Goal: Consume media (video, audio): Consume media (video, audio)

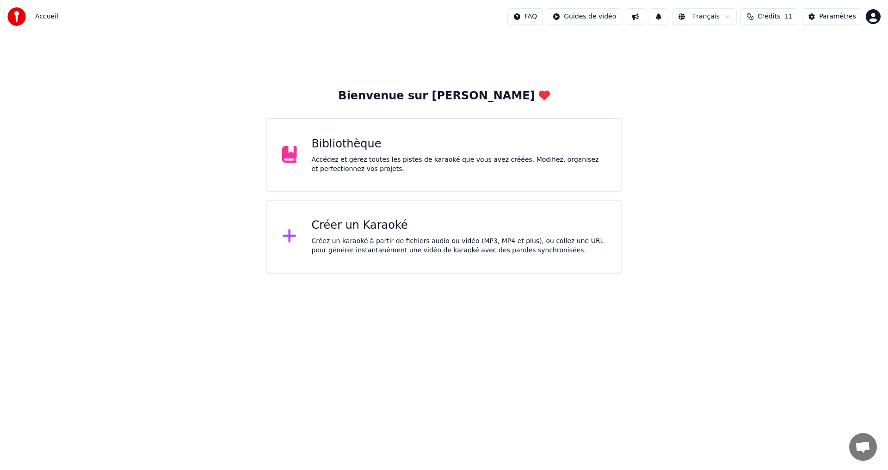
click at [378, 147] on div "Bibliothèque" at bounding box center [459, 144] width 294 height 15
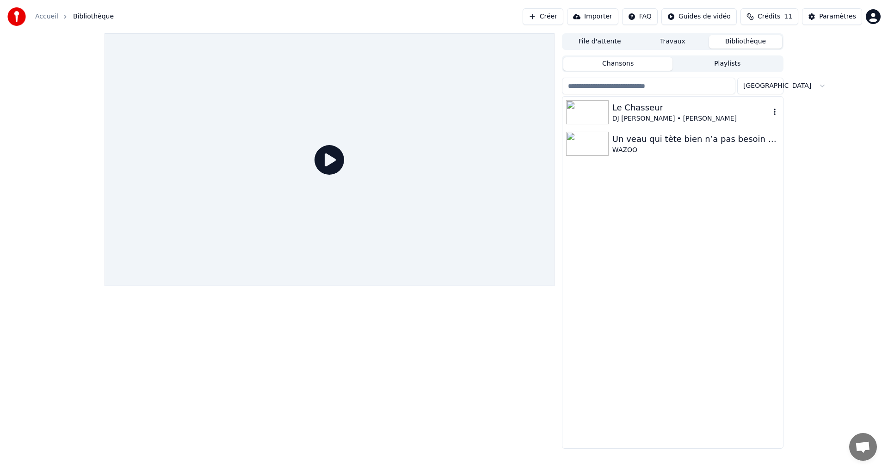
click at [620, 114] on div "DJ [PERSON_NAME] • [PERSON_NAME]" at bounding box center [691, 118] width 158 height 9
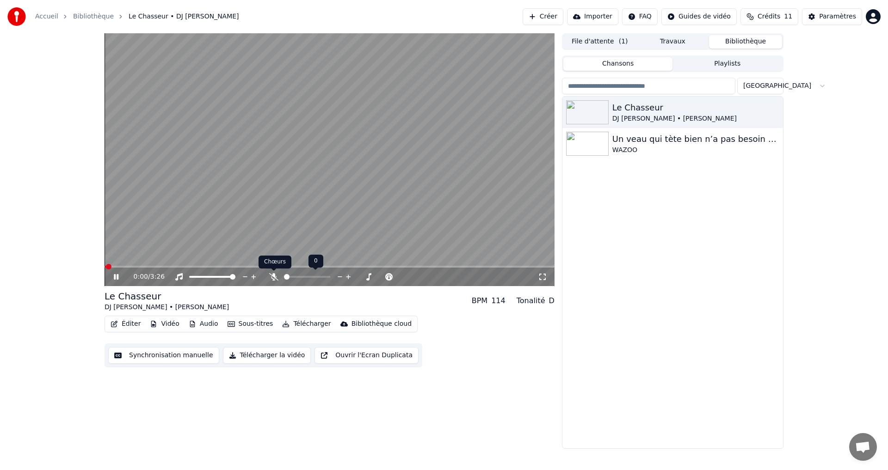
click at [273, 276] on icon at bounding box center [273, 276] width 9 height 7
click at [541, 274] on icon at bounding box center [542, 276] width 9 height 7
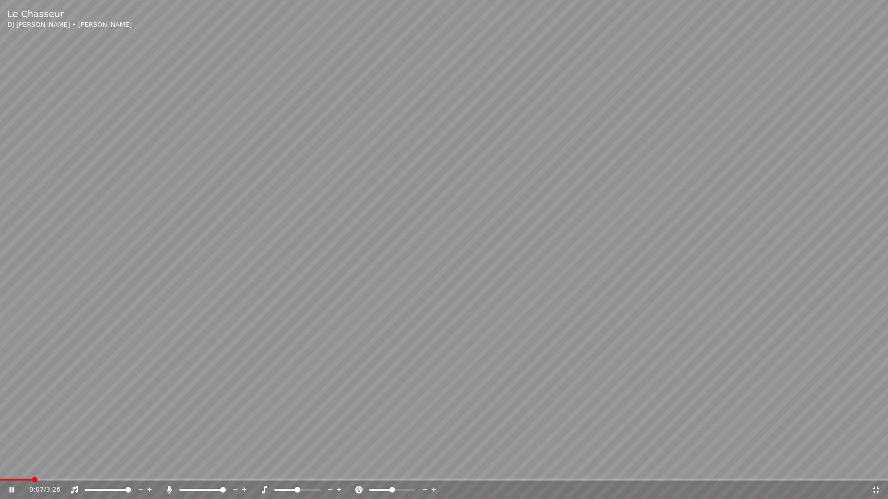
click at [294, 470] on div at bounding box center [306, 489] width 74 height 9
drag, startPoint x: 294, startPoint y: 489, endPoint x: 289, endPoint y: 490, distance: 4.7
click at [290, 470] on div at bounding box center [306, 489] width 74 height 9
click at [294, 470] on span at bounding box center [294, 490] width 6 height 6
click at [0, 470] on span at bounding box center [3, 480] width 6 height 6
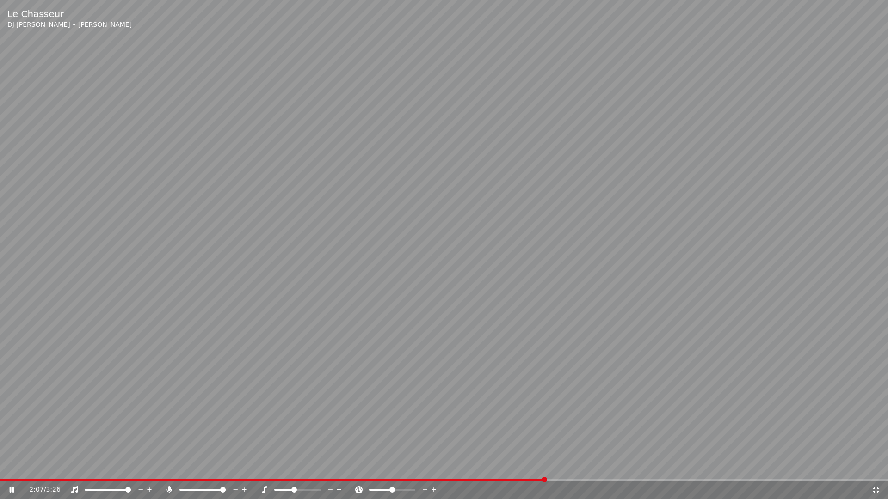
click at [545, 470] on span at bounding box center [272, 480] width 545 height 2
click at [300, 470] on div at bounding box center [306, 489] width 74 height 9
click at [299, 470] on span at bounding box center [297, 490] width 46 height 2
click at [10, 470] on div "3:26 / 3:26" at bounding box center [444, 489] width 880 height 9
click at [11, 470] on icon at bounding box center [12, 490] width 6 height 6
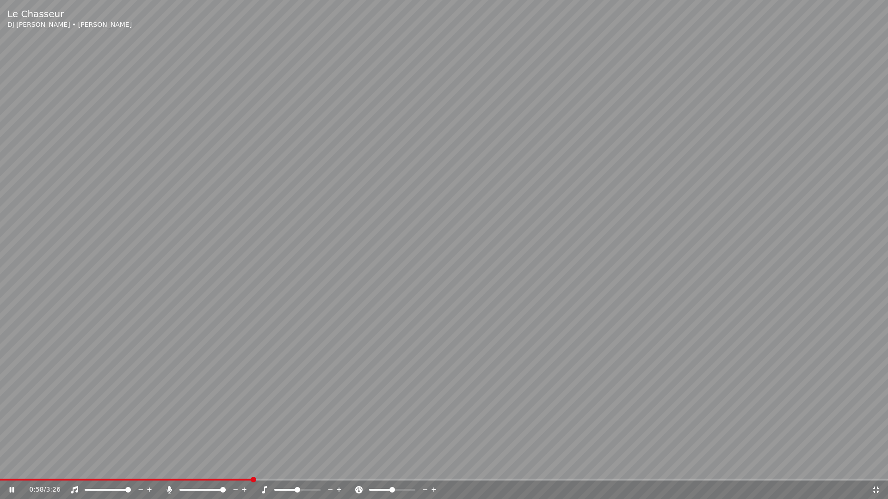
click at [211, 470] on span at bounding box center [202, 490] width 46 height 2
click at [200, 470] on span at bounding box center [189, 490] width 20 height 2
click at [204, 470] on div at bounding box center [211, 489] width 74 height 9
click at [206, 470] on div at bounding box center [211, 489] width 74 height 9
click at [204, 470] on span at bounding box center [202, 490] width 46 height 2
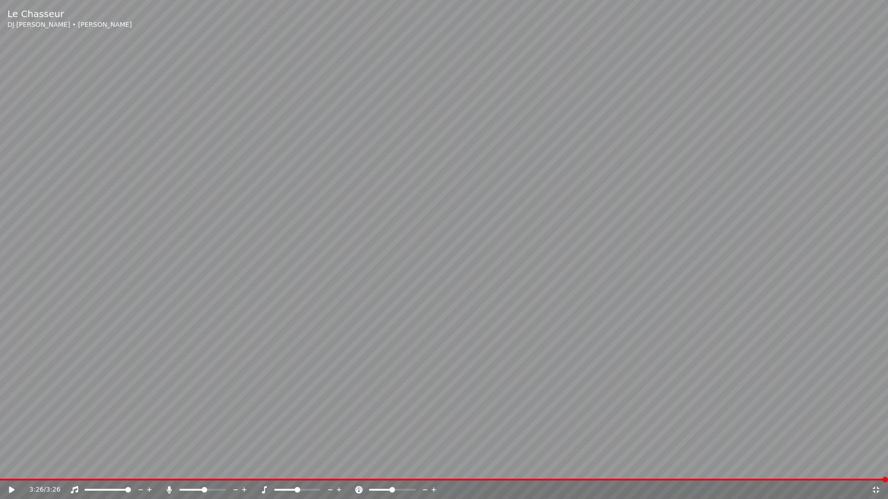
click at [876, 470] on icon at bounding box center [875, 489] width 9 height 7
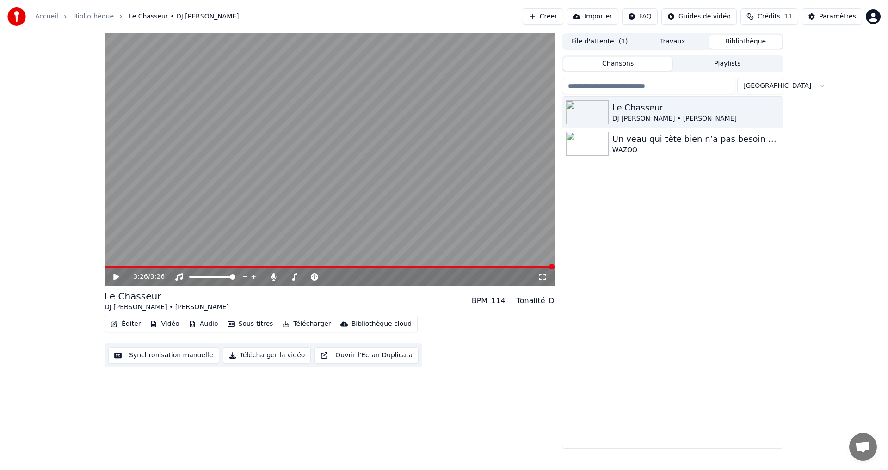
click at [313, 267] on span at bounding box center [329, 267] width 450 height 2
click at [330, 265] on video at bounding box center [329, 159] width 450 height 253
click at [333, 266] on span at bounding box center [329, 267] width 450 height 2
click at [367, 266] on span at bounding box center [329, 267] width 450 height 2
click at [385, 266] on span at bounding box center [329, 267] width 450 height 2
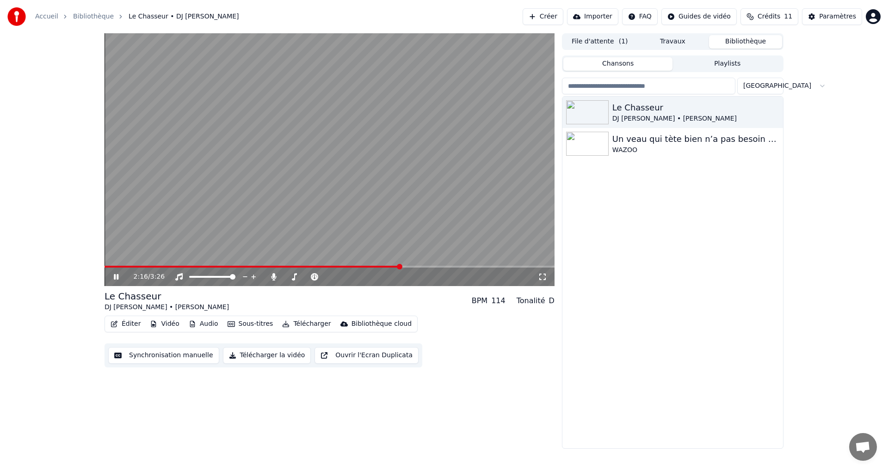
click at [119, 278] on icon at bounding box center [123, 276] width 22 height 7
click at [178, 356] on button "Synchronisation manuelle" at bounding box center [163, 355] width 111 height 17
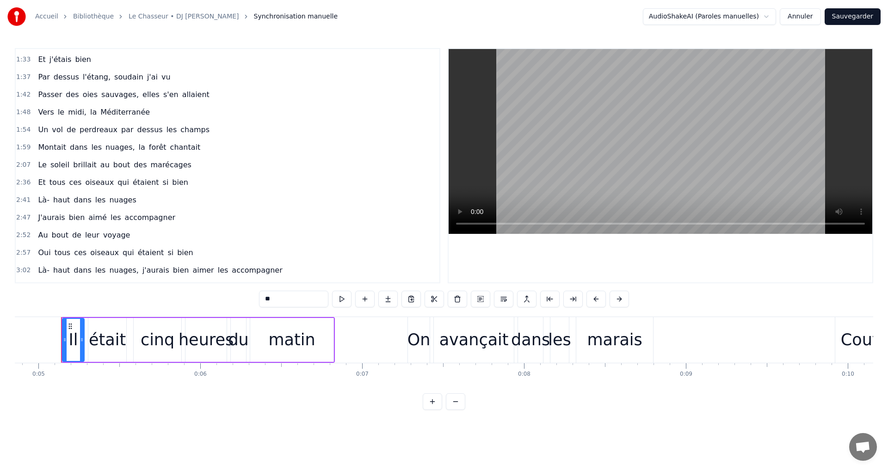
scroll to position [452, 0]
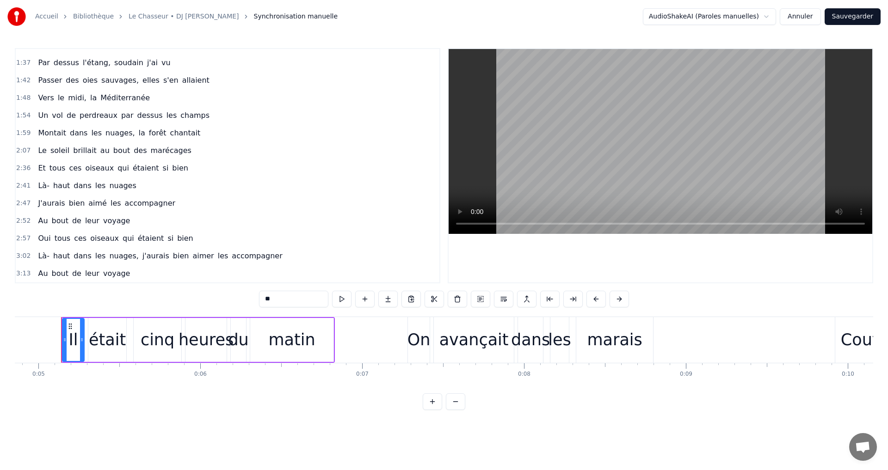
click at [23, 149] on span "2:07" at bounding box center [23, 150] width 14 height 9
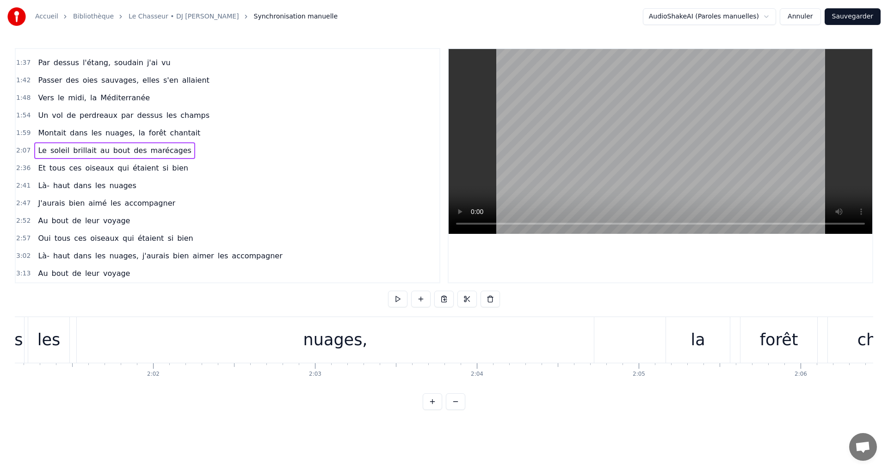
scroll to position [0, 20551]
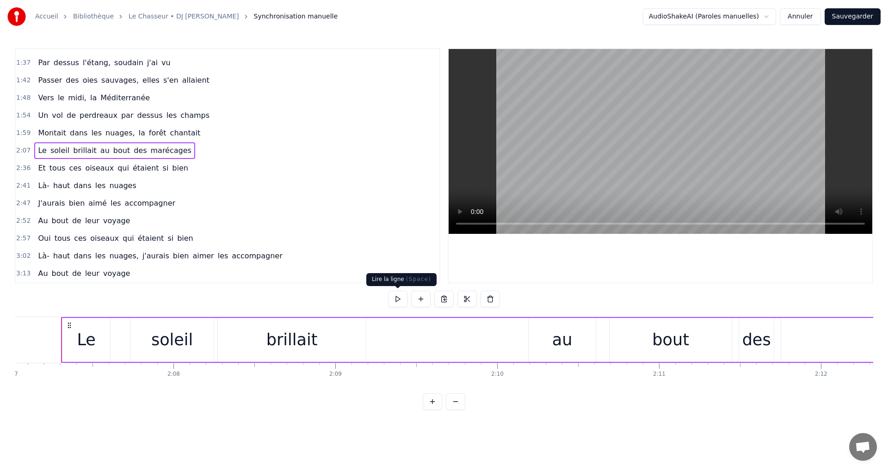
click at [395, 301] on button at bounding box center [397, 299] width 19 height 17
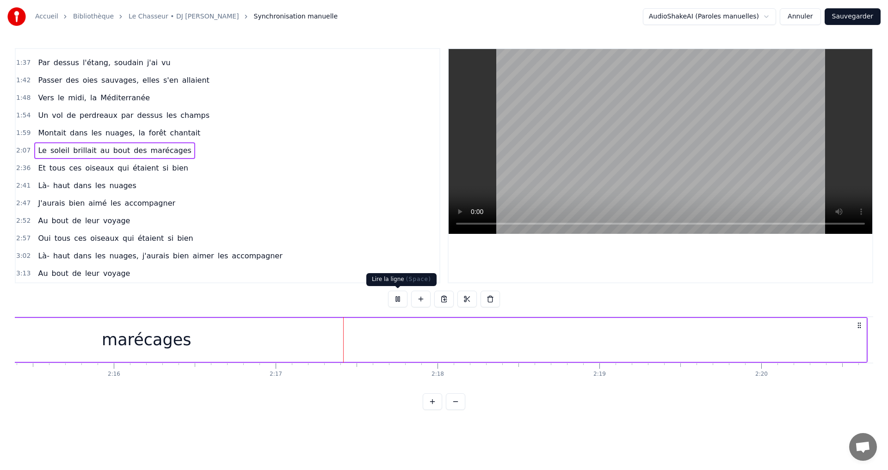
scroll to position [0, 22093]
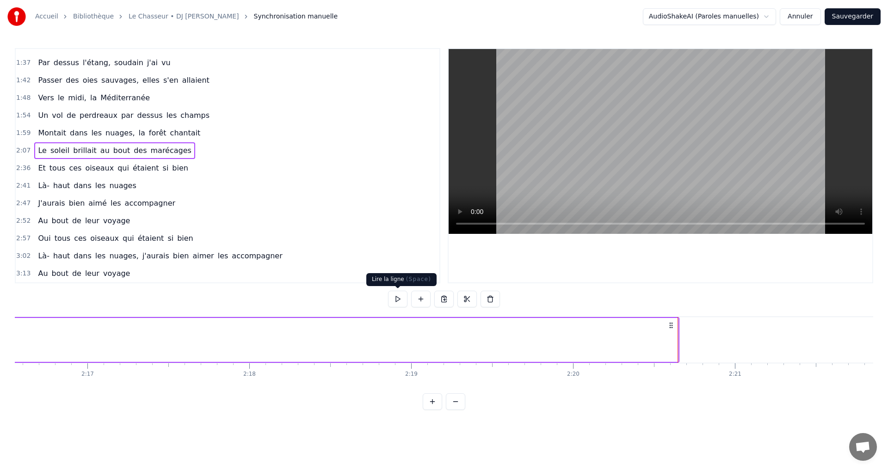
click at [399, 302] on button at bounding box center [397, 299] width 19 height 17
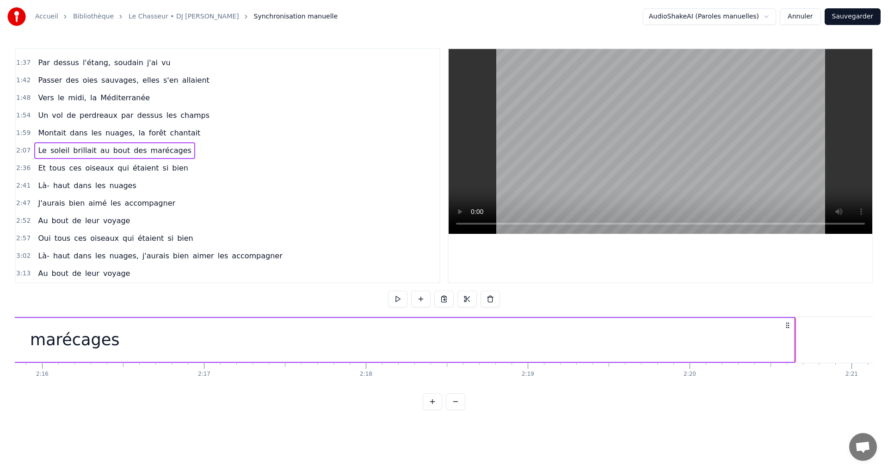
drag, startPoint x: 787, startPoint y: 324, endPoint x: 747, endPoint y: 324, distance: 40.7
click at [735, 324] on icon at bounding box center [730, 325] width 7 height 7
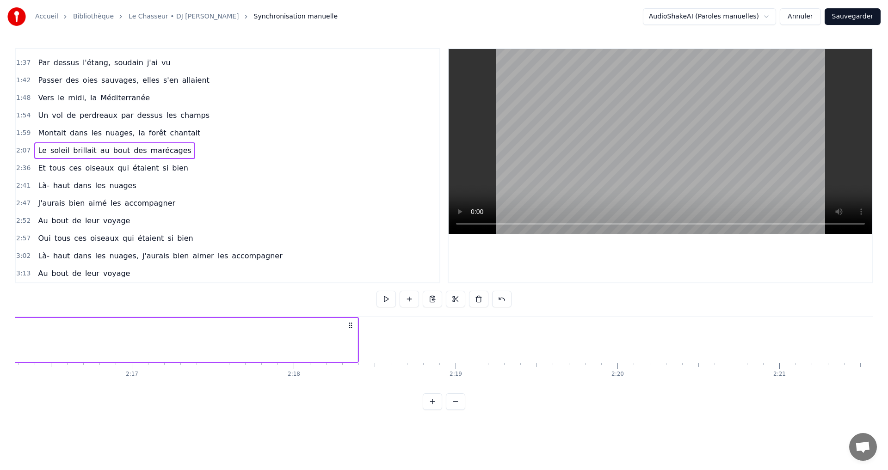
drag, startPoint x: 747, startPoint y: 325, endPoint x: 351, endPoint y: 333, distance: 395.3
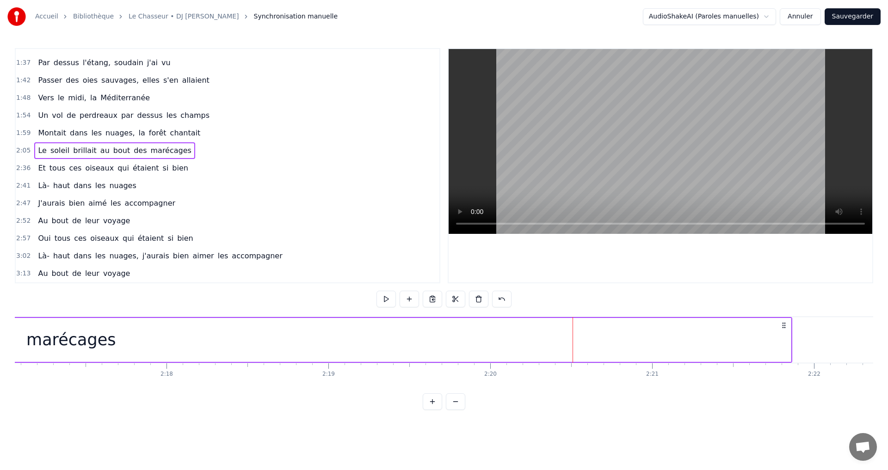
scroll to position [0, 22190]
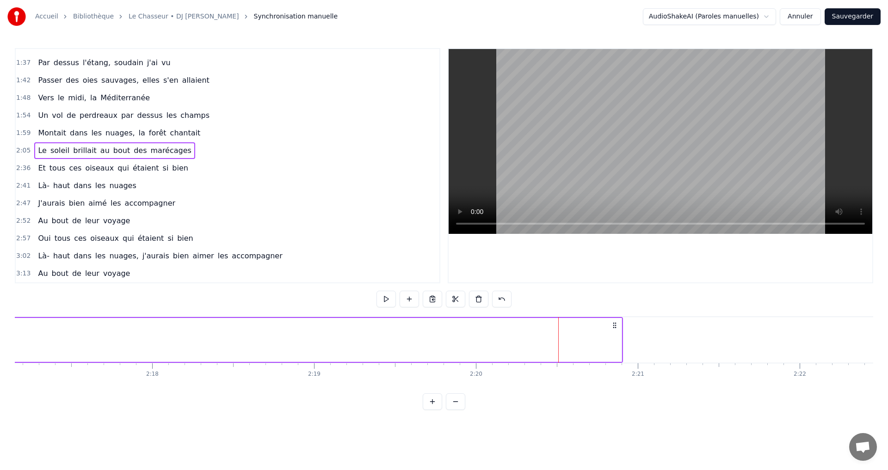
drag, startPoint x: 405, startPoint y: 325, endPoint x: 615, endPoint y: 349, distance: 211.2
click at [387, 297] on button at bounding box center [385, 299] width 19 height 17
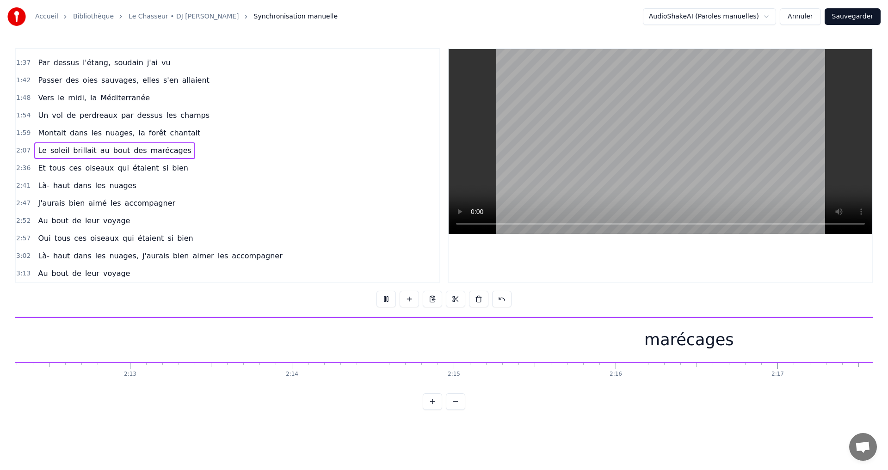
scroll to position [0, 21565]
click at [387, 300] on button at bounding box center [385, 299] width 19 height 17
click at [644, 352] on div "marécages" at bounding box center [527, 340] width 1439 height 44
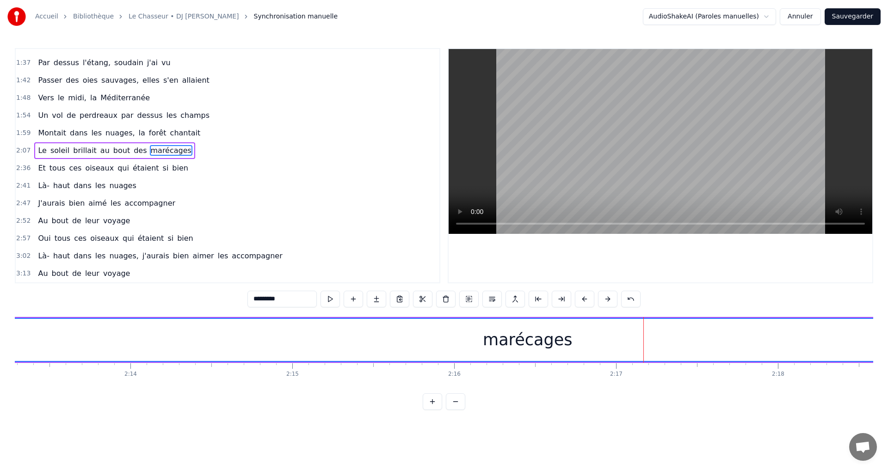
scroll to position [436, 0]
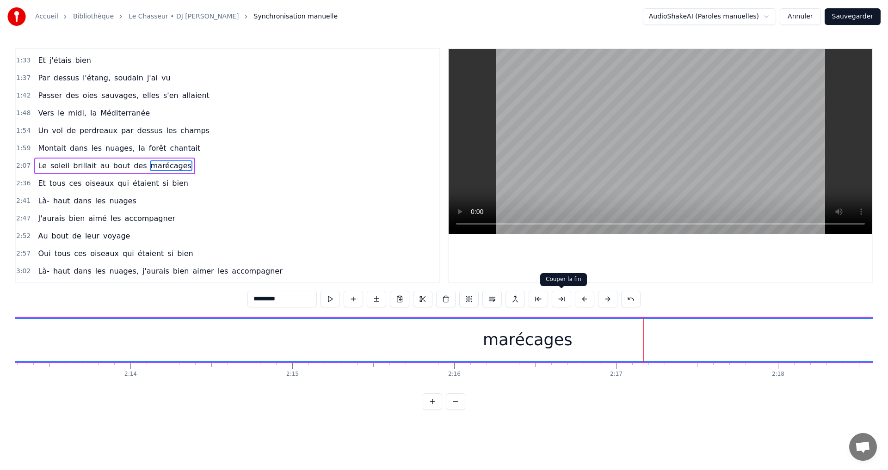
click at [559, 300] on button at bounding box center [560, 299] width 19 height 17
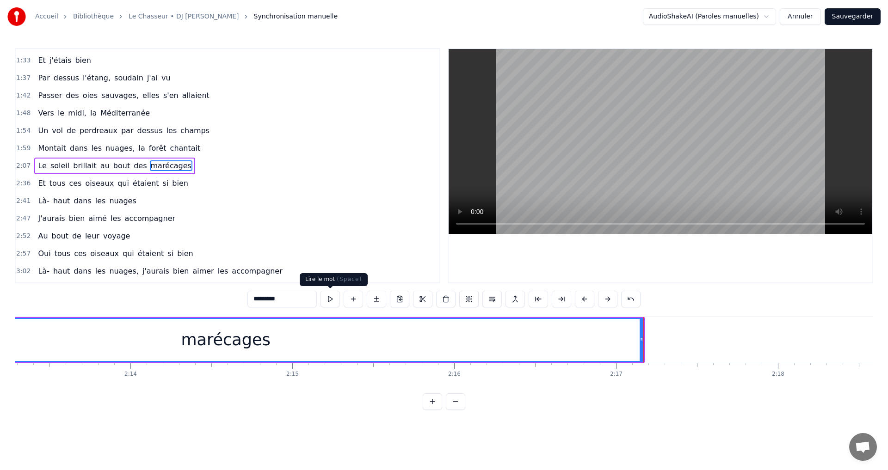
click at [334, 299] on button at bounding box center [329, 299] width 19 height 17
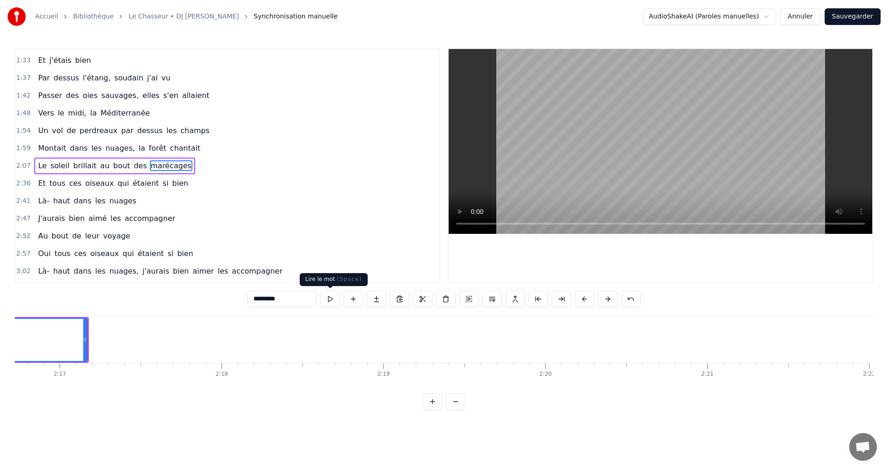
scroll to position [0, 22122]
click at [331, 297] on button at bounding box center [329, 299] width 19 height 17
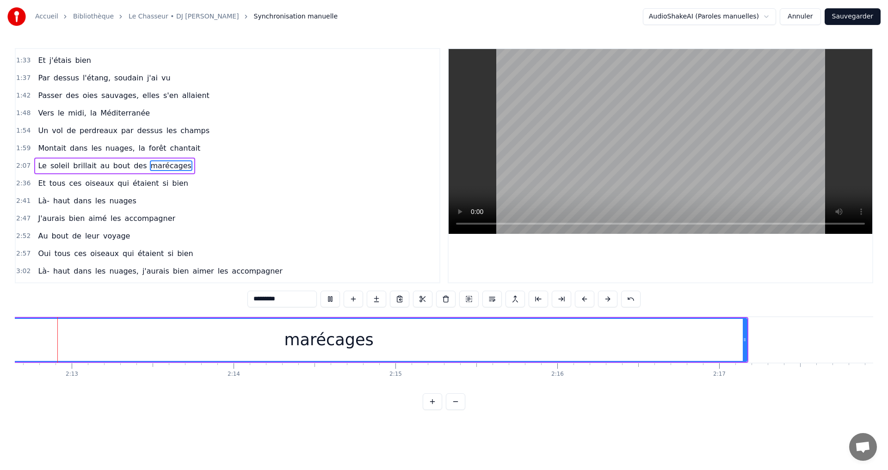
scroll to position [0, 21431]
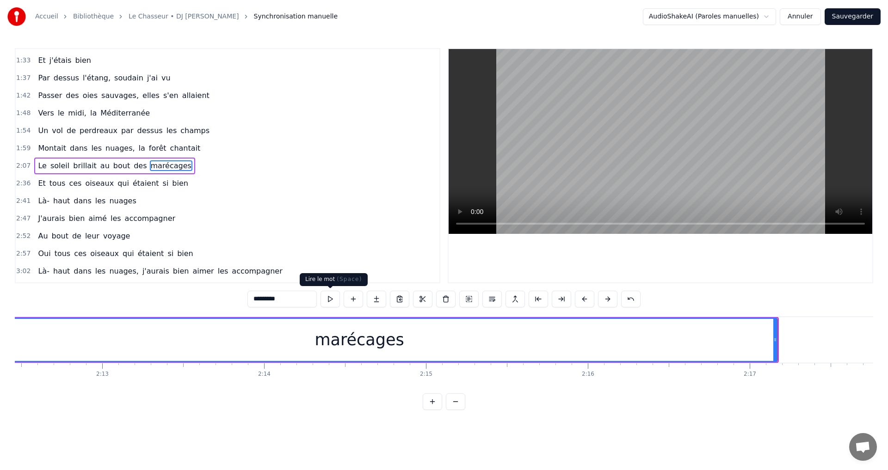
click at [330, 304] on button at bounding box center [329, 299] width 19 height 17
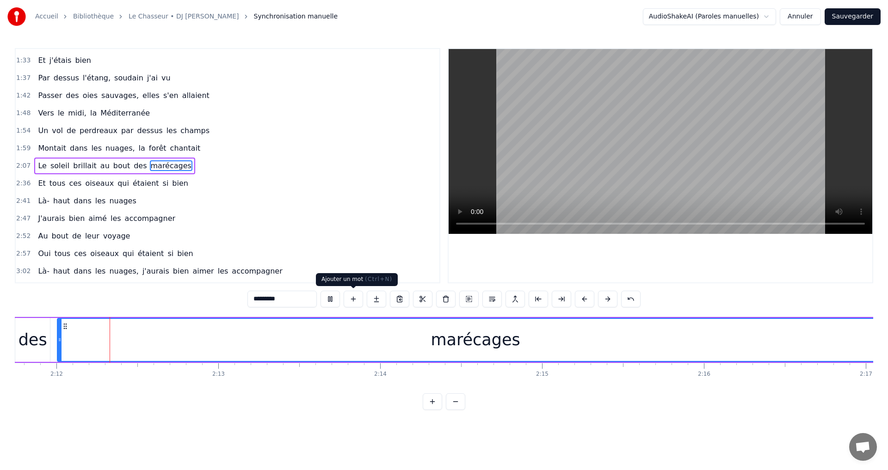
scroll to position [0, 21311]
click at [325, 294] on button at bounding box center [329, 299] width 19 height 17
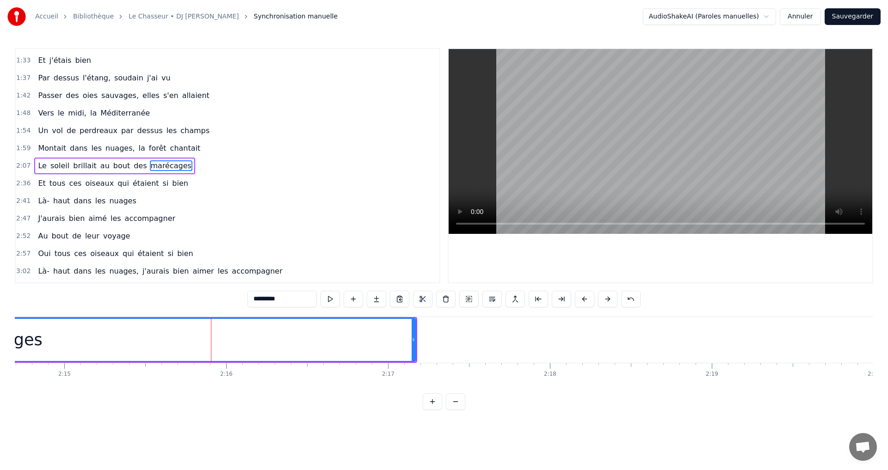
scroll to position [0, 21830]
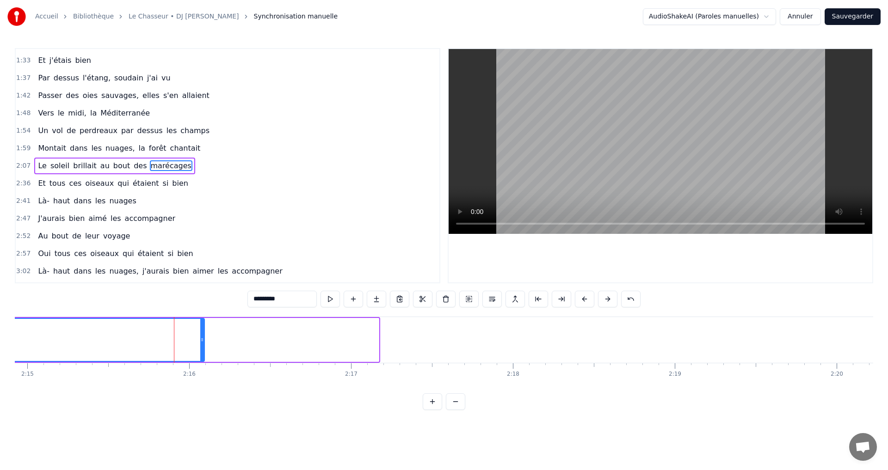
drag, startPoint x: 377, startPoint y: 340, endPoint x: 202, endPoint y: 337, distance: 174.3
click at [202, 337] on icon at bounding box center [202, 339] width 4 height 7
click at [326, 301] on button at bounding box center [329, 299] width 19 height 17
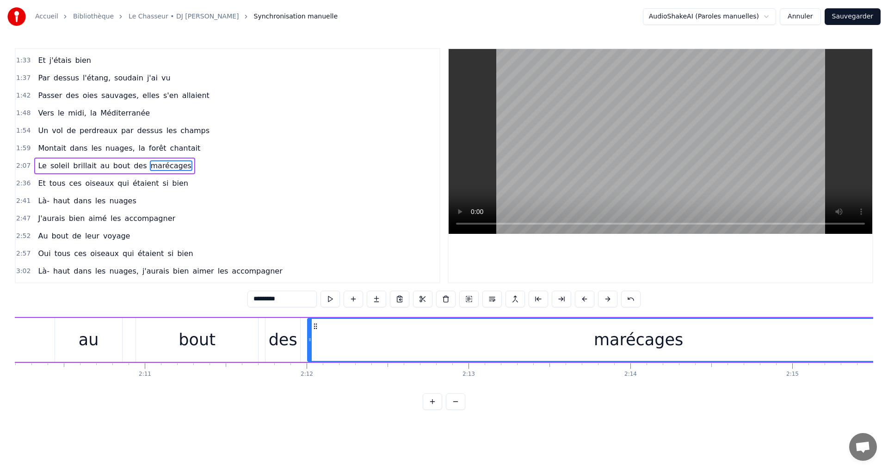
scroll to position [0, 21060]
click at [373, 248] on div "2:57 Oui tous ces oiseaux qui étaient si bien" at bounding box center [227, 254] width 423 height 18
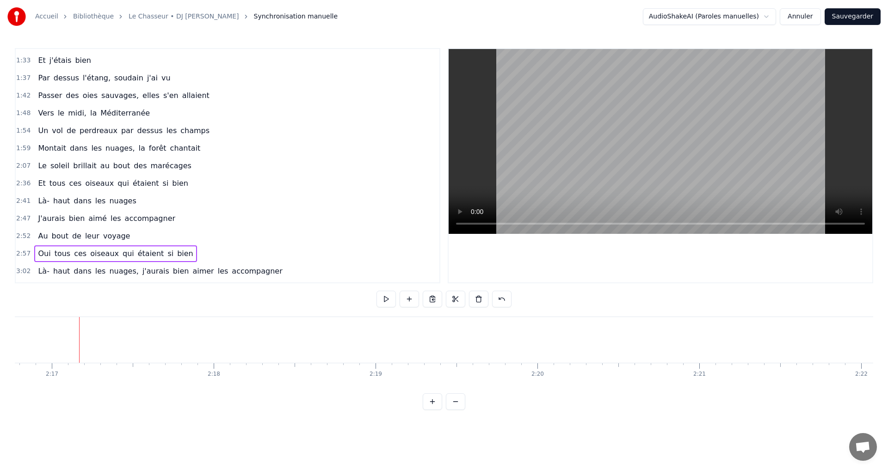
scroll to position [0, 22147]
click at [80, 168] on span "brillait" at bounding box center [84, 165] width 25 height 11
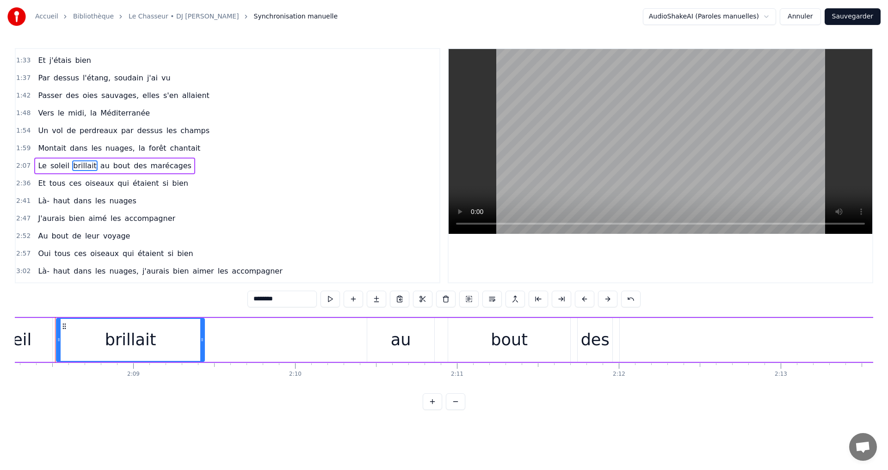
scroll to position [0, 20747]
click at [24, 163] on span "2:07" at bounding box center [23, 165] width 14 height 9
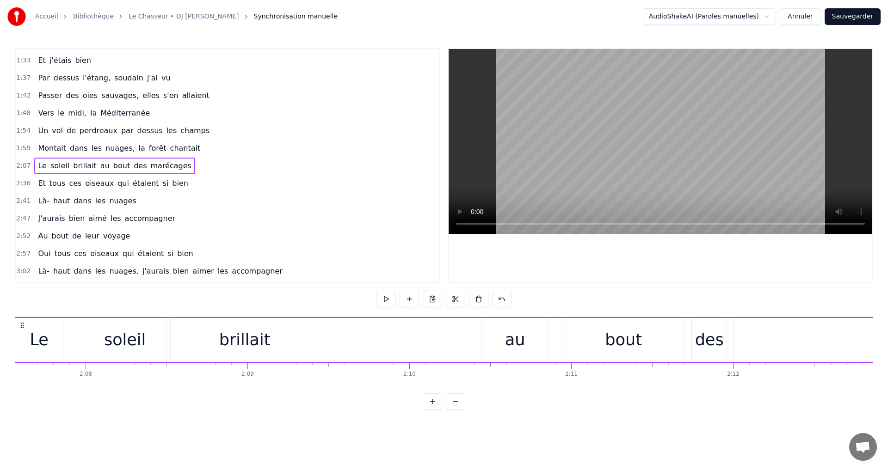
scroll to position [0, 20592]
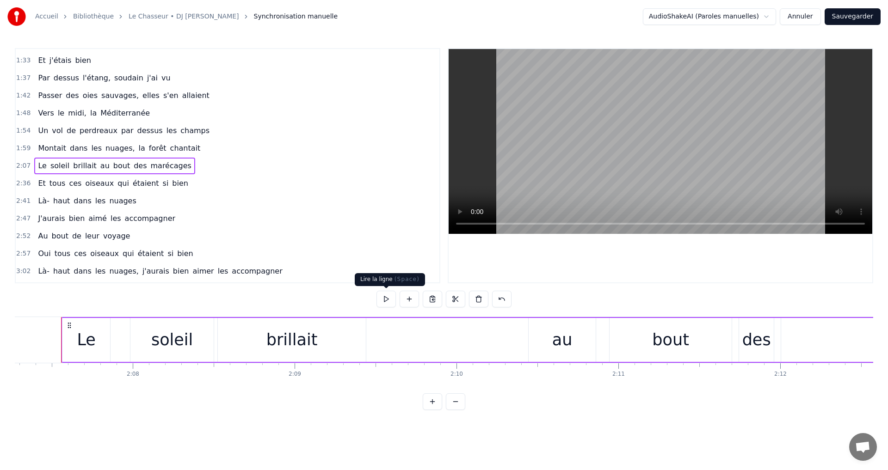
click at [384, 295] on button at bounding box center [385, 299] width 19 height 17
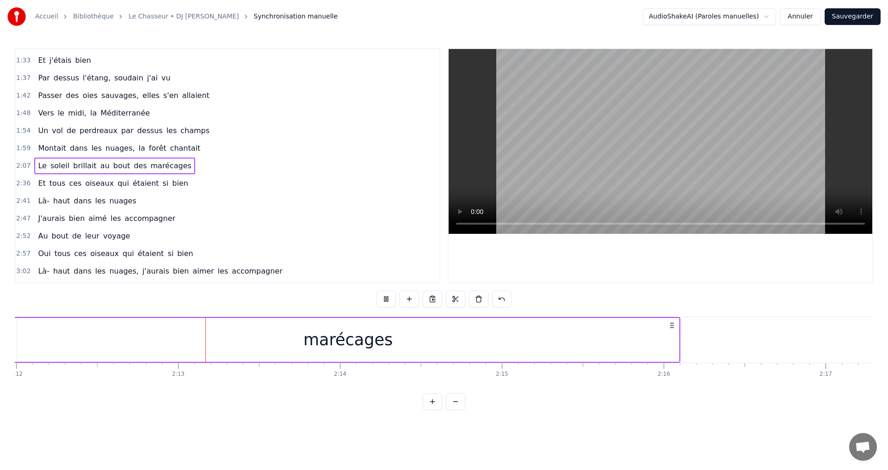
scroll to position [0, 21398]
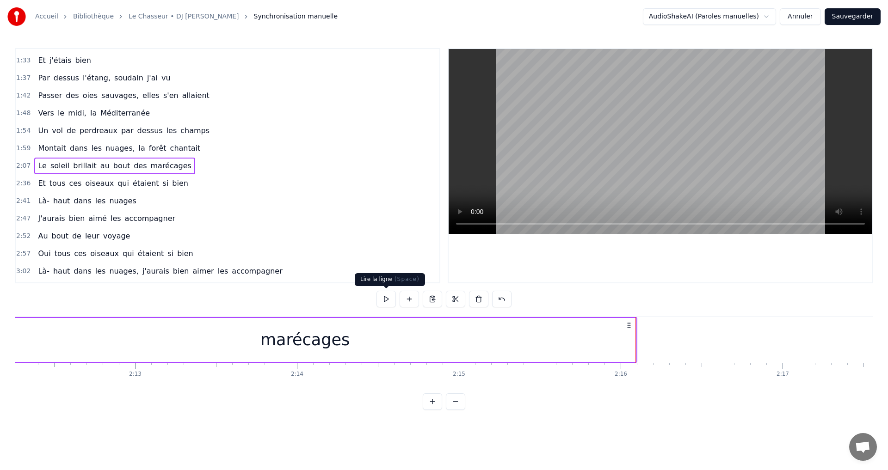
click at [379, 300] on button at bounding box center [385, 299] width 19 height 17
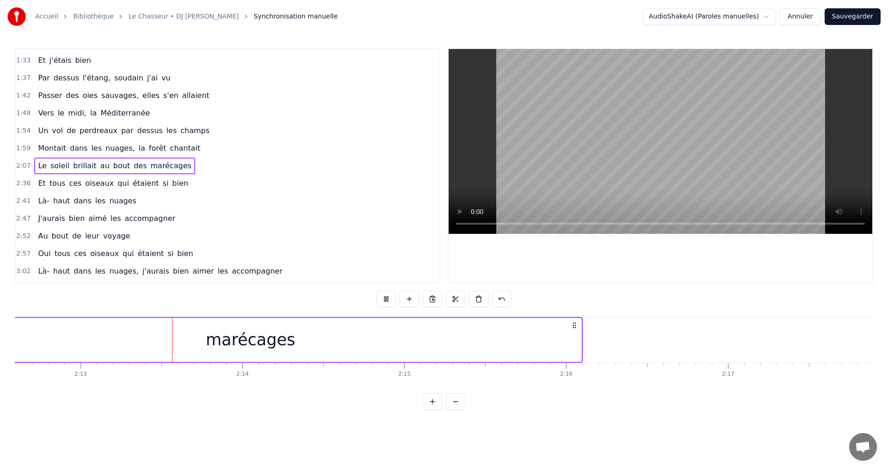
scroll to position [0, 21485]
click at [23, 147] on span "1:59" at bounding box center [23, 148] width 14 height 9
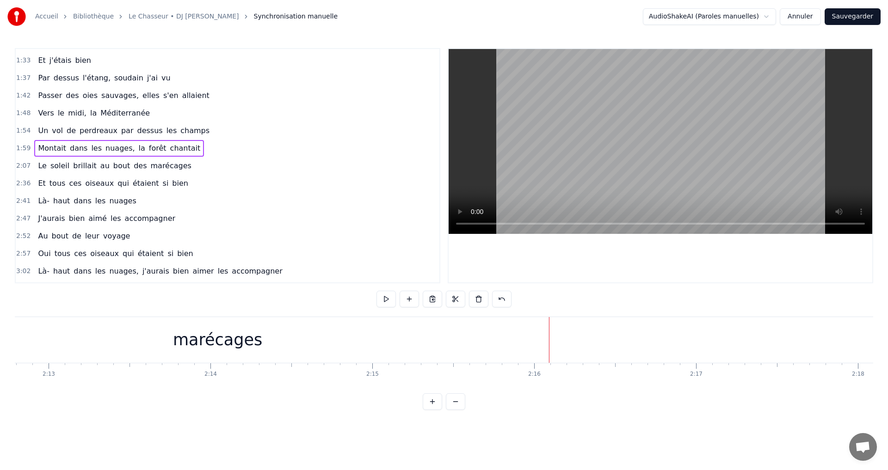
click at [21, 169] on span "2:07" at bounding box center [23, 165] width 14 height 9
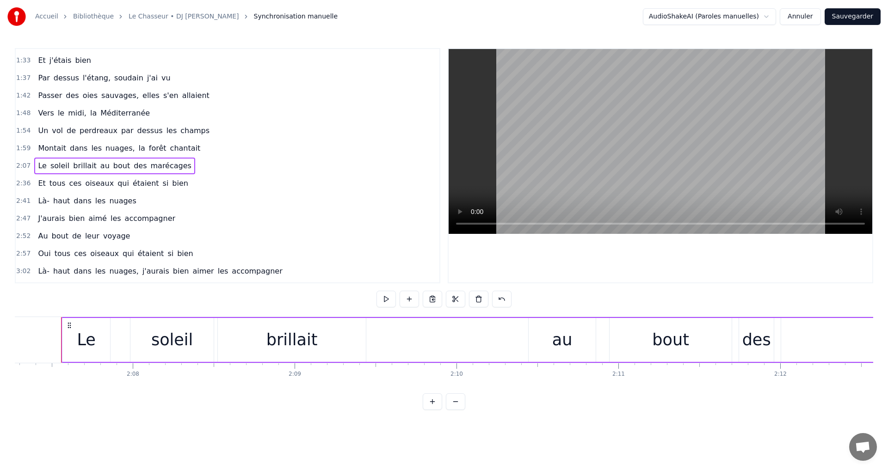
click at [22, 149] on span "1:59" at bounding box center [23, 148] width 14 height 9
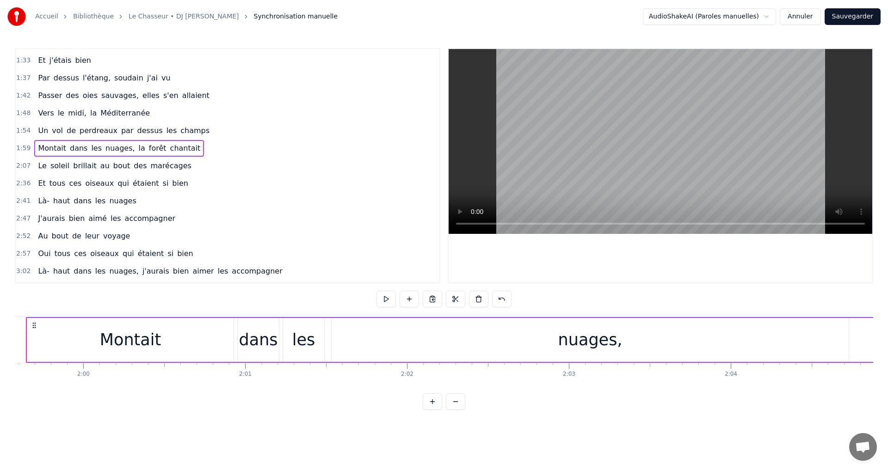
scroll to position [0, 19311]
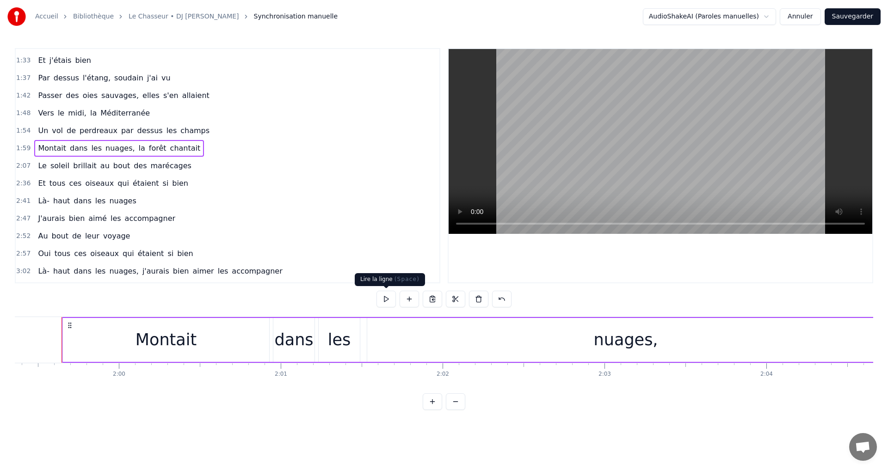
click at [390, 302] on button at bounding box center [385, 299] width 19 height 17
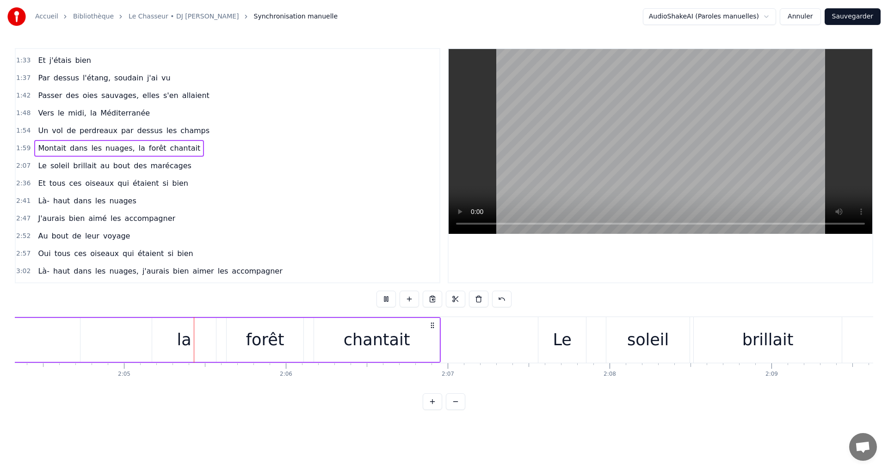
scroll to position [0, 20118]
click at [20, 165] on span "2:07" at bounding box center [23, 165] width 14 height 9
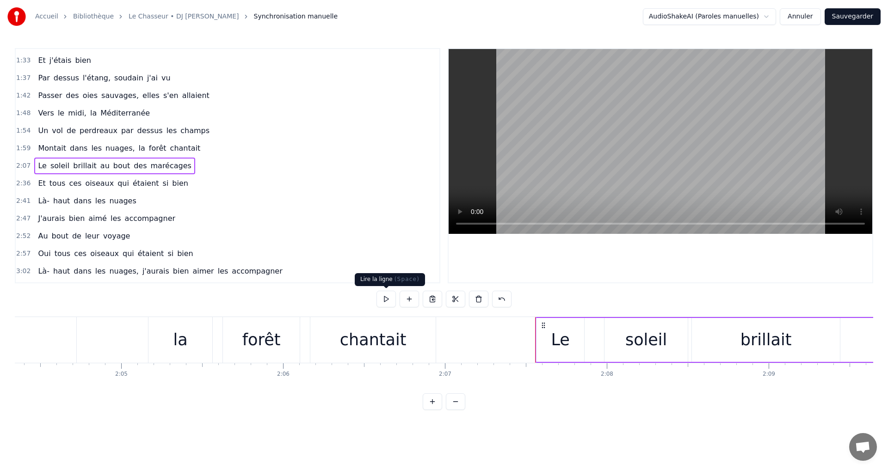
click at [389, 297] on button at bounding box center [385, 299] width 19 height 17
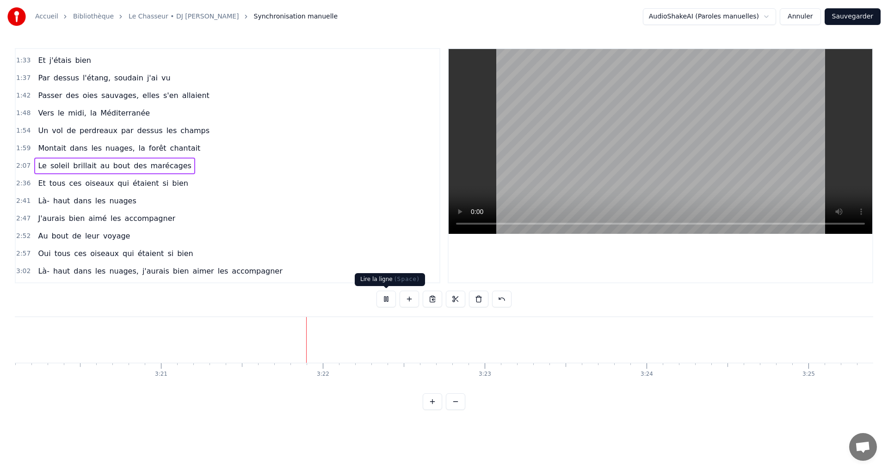
scroll to position [0, 32536]
click at [851, 17] on button "Sauvegarder" at bounding box center [852, 16] width 56 height 17
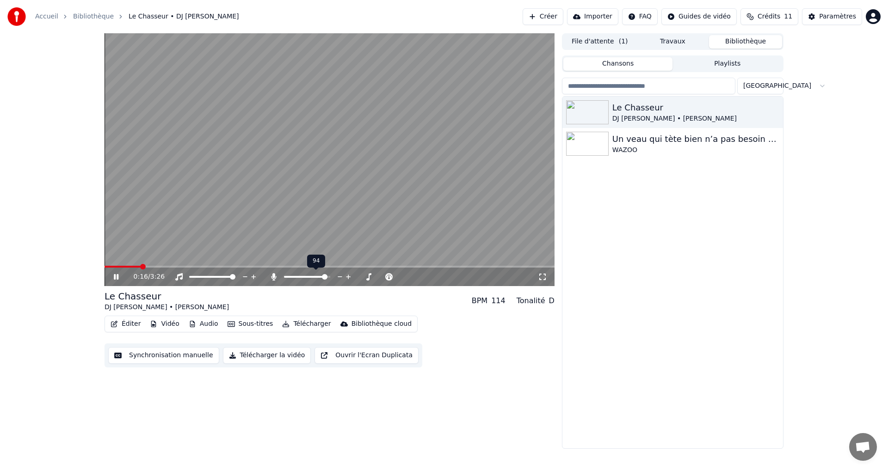
click at [327, 278] on span at bounding box center [325, 277] width 6 height 6
click at [543, 278] on icon at bounding box center [542, 276] width 9 height 7
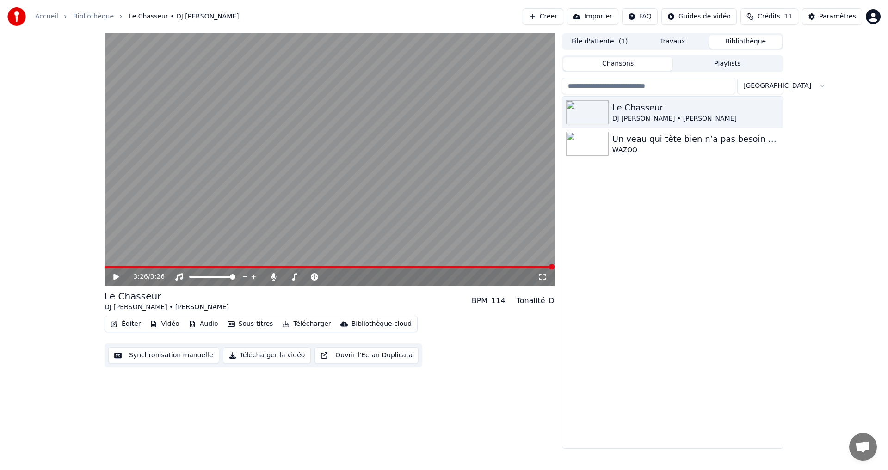
click at [337, 355] on button "Ouvrir l'Ecran Duplicata" at bounding box center [366, 355] width 104 height 17
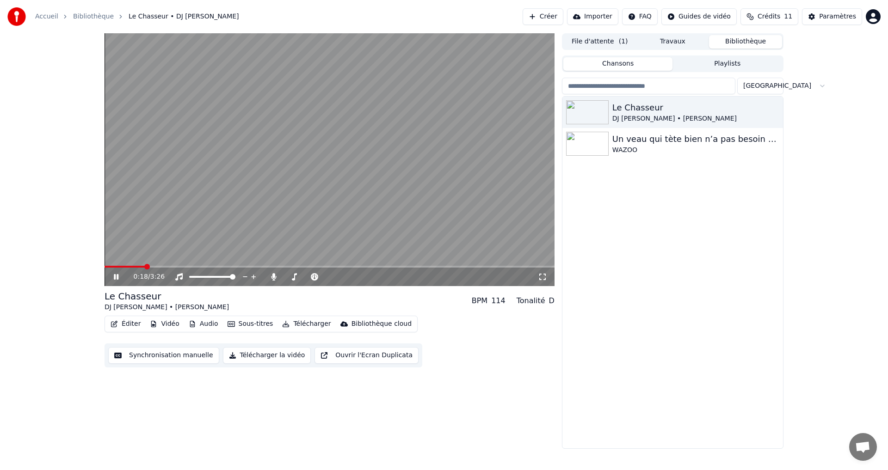
click at [110, 273] on div "0:18 / 3:26" at bounding box center [329, 276] width 442 height 9
click at [275, 279] on icon at bounding box center [273, 276] width 5 height 7
click at [275, 279] on icon at bounding box center [273, 276] width 9 height 7
click at [303, 276] on span at bounding box center [293, 277] width 19 height 2
click at [307, 277] on span at bounding box center [307, 277] width 6 height 6
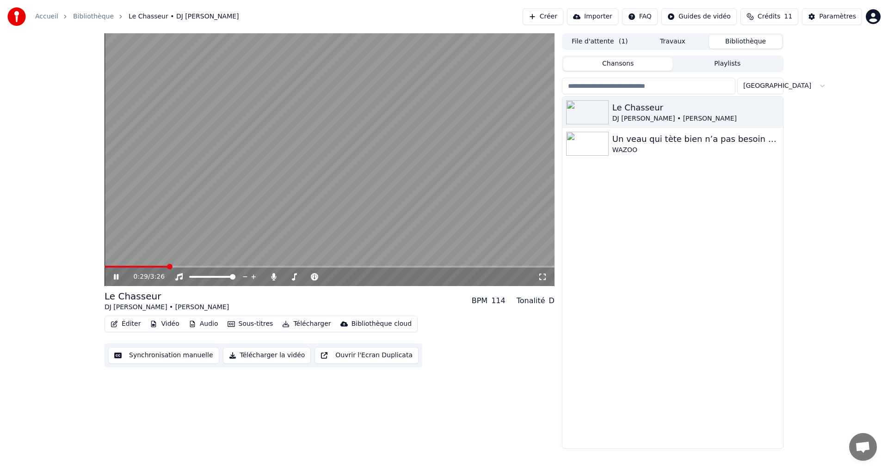
click at [116, 275] on icon at bounding box center [123, 276] width 22 height 7
click at [272, 356] on button "Télécharger la vidéo" at bounding box center [267, 355] width 88 height 17
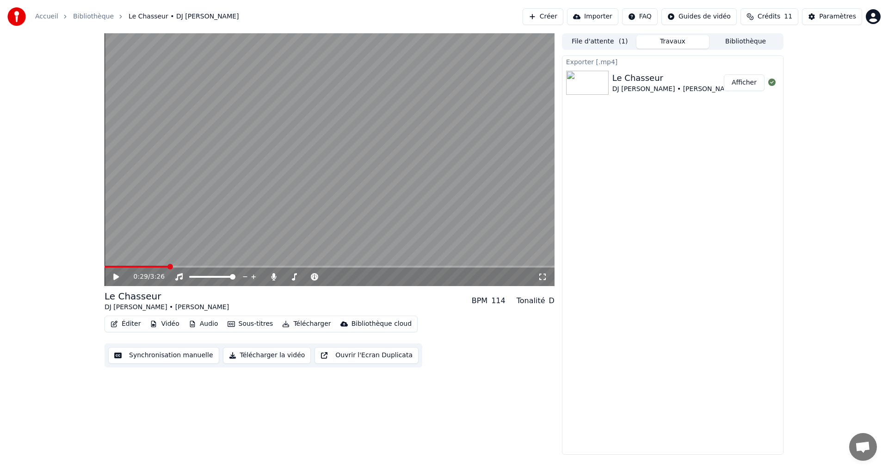
click at [742, 84] on button "Afficher" at bounding box center [743, 82] width 41 height 17
click at [115, 277] on icon at bounding box center [116, 277] width 6 height 6
click at [290, 276] on span at bounding box center [292, 277] width 6 height 6
click at [294, 276] on span at bounding box center [296, 277] width 6 height 6
click at [298, 279] on span at bounding box center [299, 277] width 6 height 6
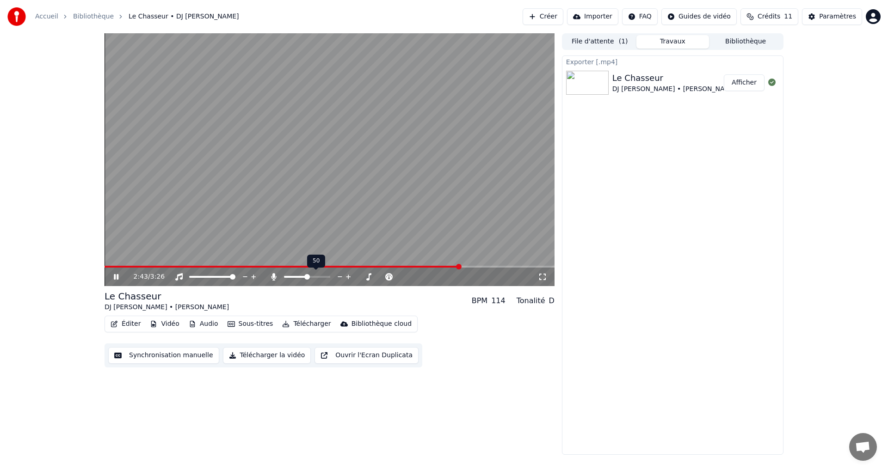
click at [307, 277] on span at bounding box center [307, 277] width 6 height 6
click at [546, 276] on icon at bounding box center [542, 276] width 9 height 7
click at [731, 41] on button "Bibliothèque" at bounding box center [745, 41] width 73 height 13
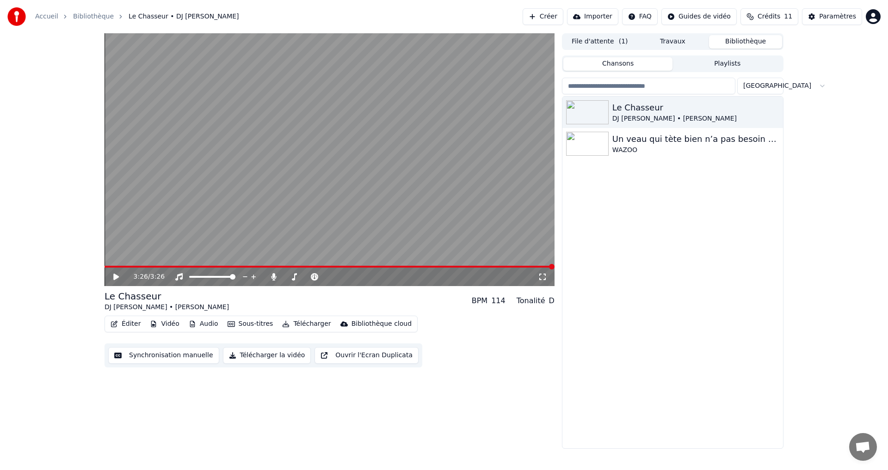
click at [594, 41] on button "File d'attente ( 1 )" at bounding box center [599, 41] width 73 height 13
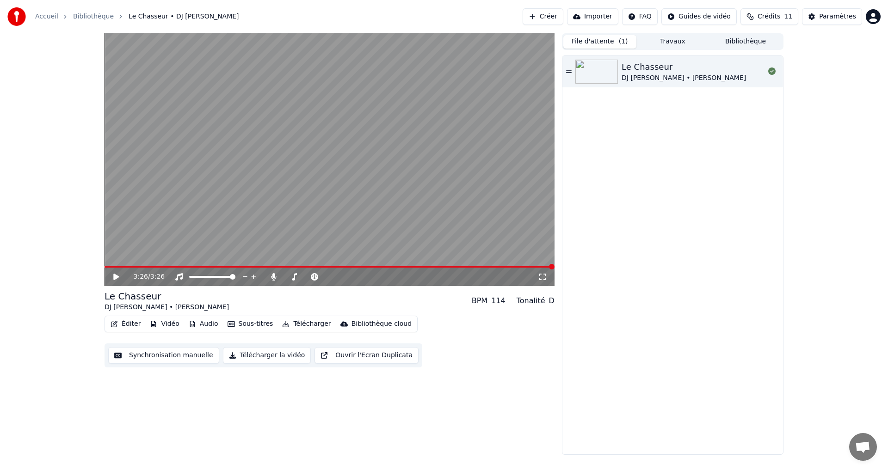
click at [743, 37] on button "Bibliothèque" at bounding box center [745, 41] width 73 height 13
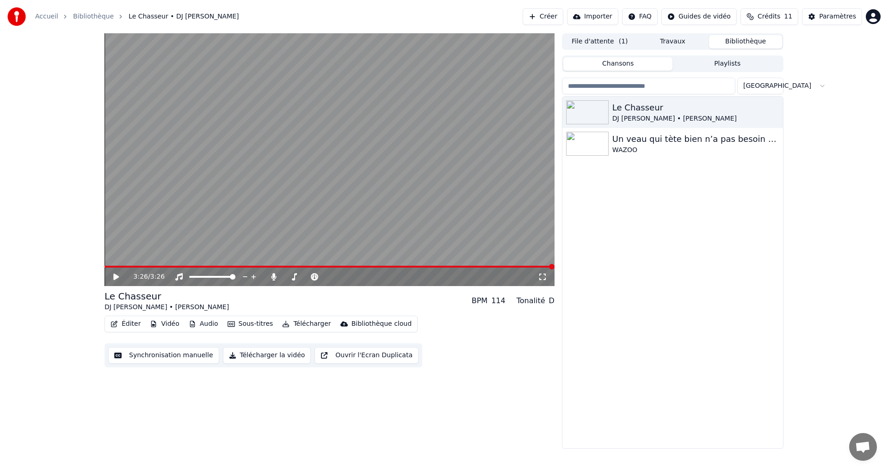
click at [839, 175] on div "3:26 / 3:26 Le Chasseur DJ [PERSON_NAME] • [PERSON_NAME] BPM 114 Tonalité D Édi…" at bounding box center [444, 241] width 888 height 416
